Goal: Navigation & Orientation: Find specific page/section

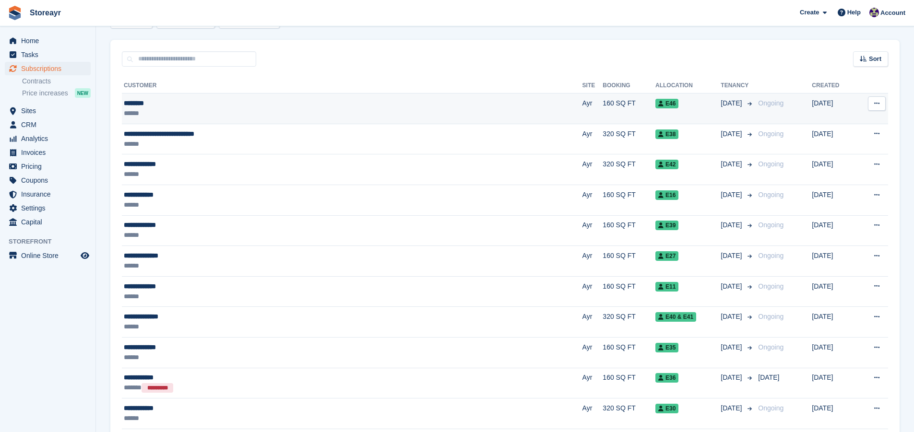
scroll to position [147, 0]
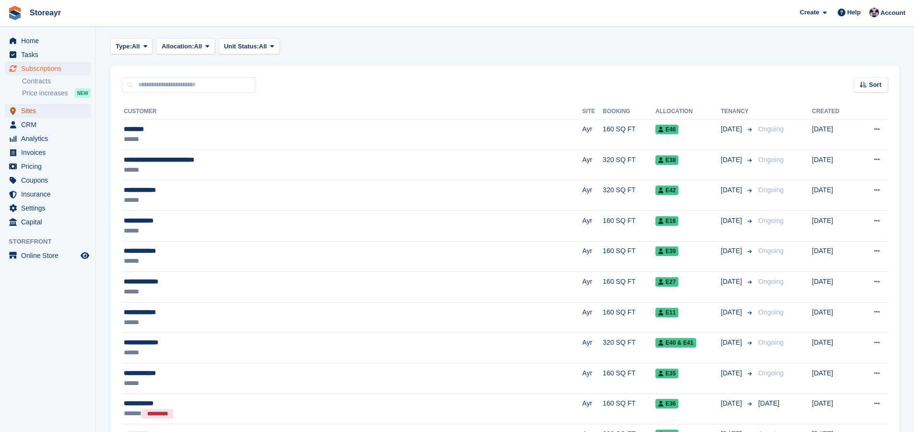
click at [20, 108] on link "Sites" at bounding box center [48, 110] width 86 height 13
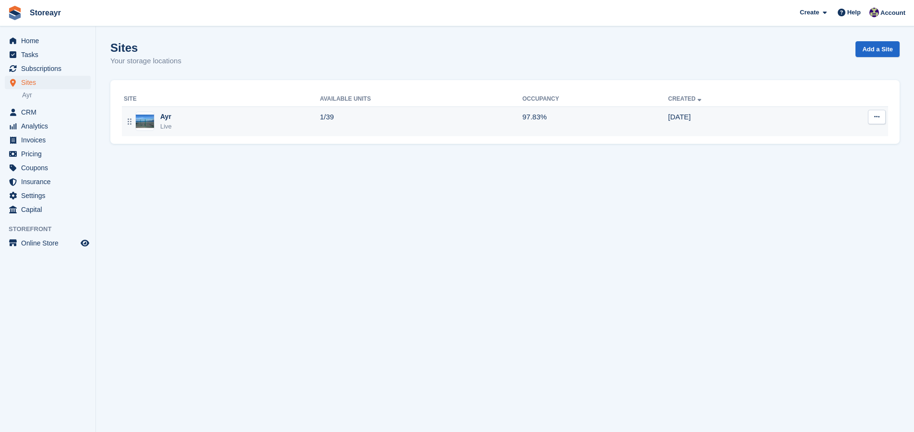
click at [178, 130] on div "Ayr Live" at bounding box center [222, 122] width 196 height 20
